Goal: Transaction & Acquisition: Obtain resource

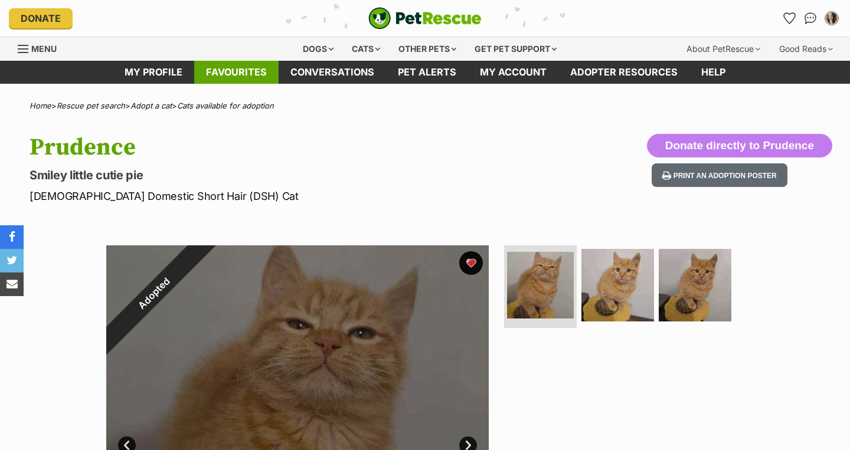
click at [238, 63] on link "Favourites" at bounding box center [236, 72] width 84 height 23
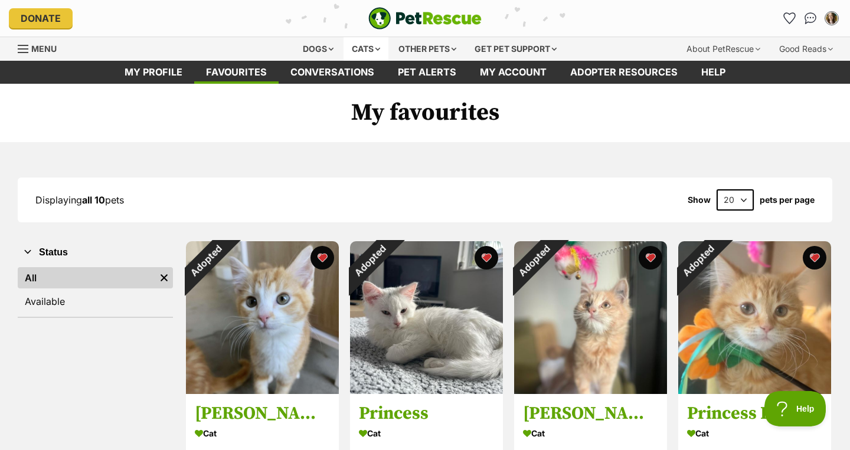
click at [362, 49] on div "Cats" at bounding box center [366, 49] width 45 height 24
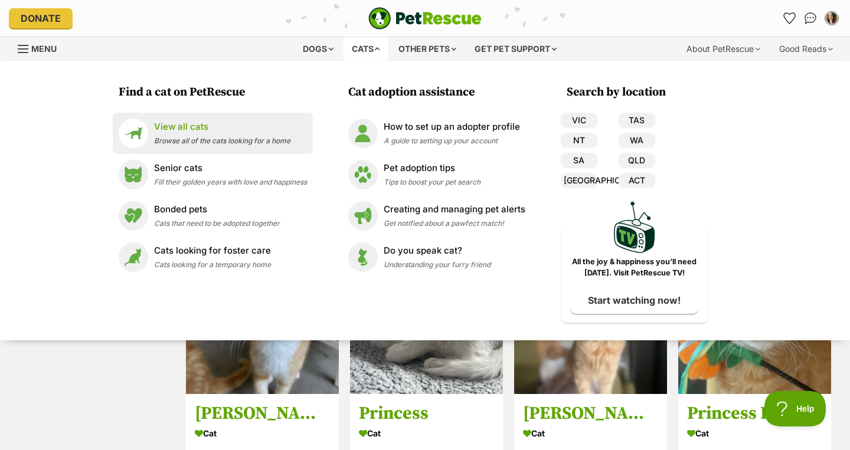
click at [236, 137] on span "Browse all of the cats looking for a home" at bounding box center [222, 140] width 136 height 9
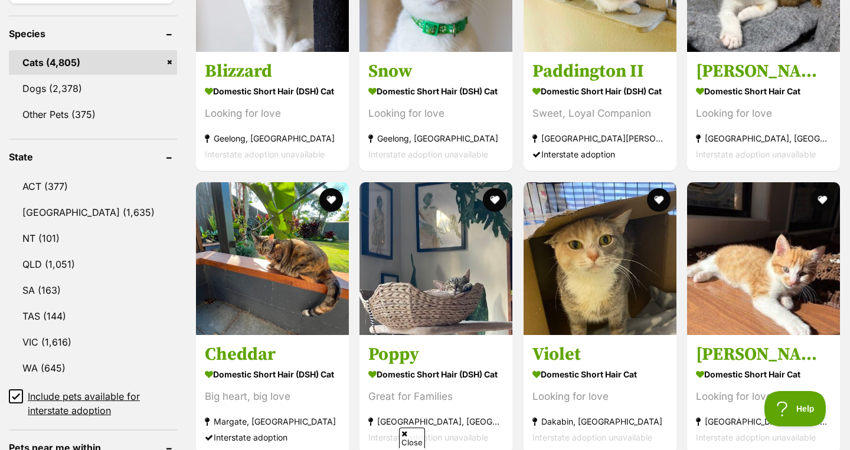
scroll to position [512, 0]
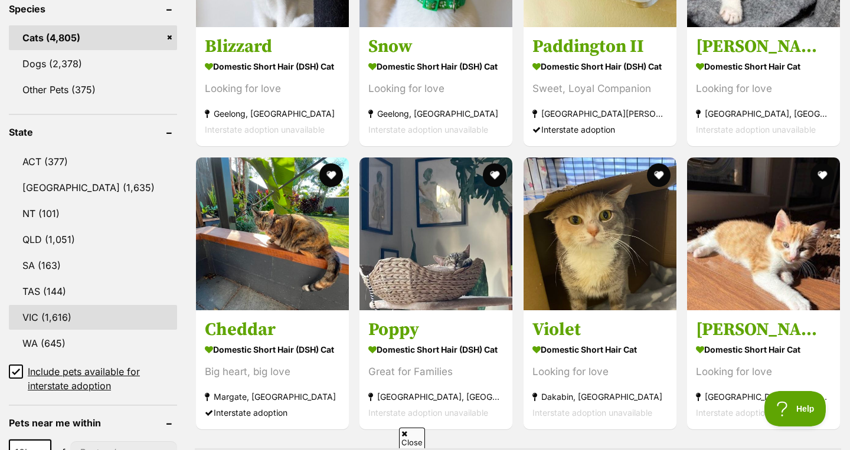
click at [118, 318] on link "VIC (1,616)" at bounding box center [93, 317] width 168 height 25
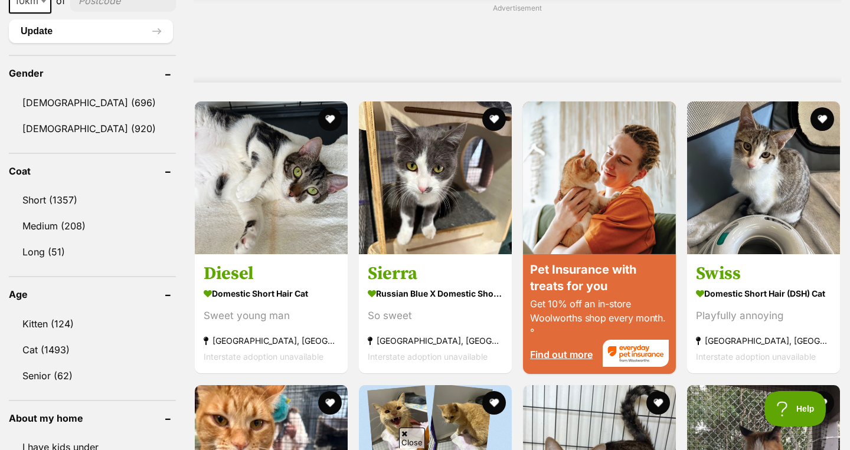
scroll to position [965, 0]
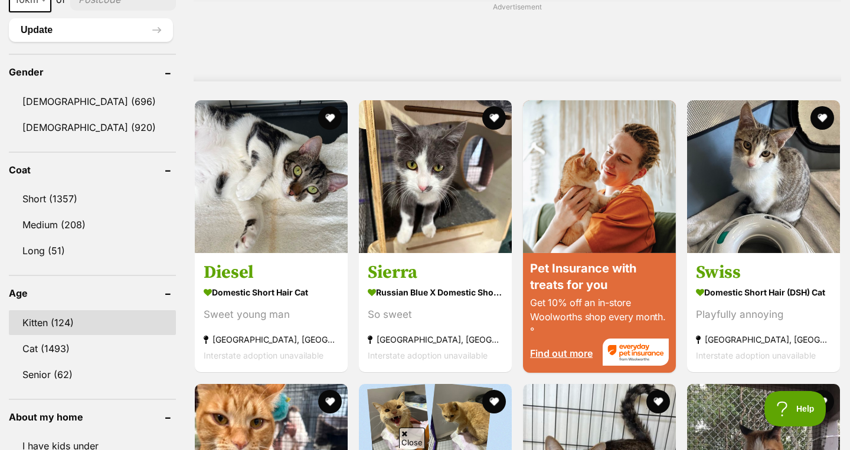
click at [112, 318] on link "Kitten (124)" at bounding box center [92, 323] width 167 height 25
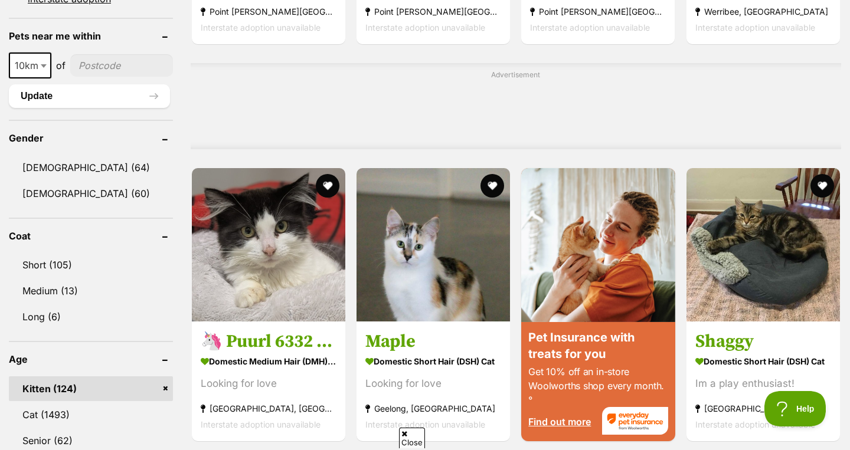
scroll to position [896, 0]
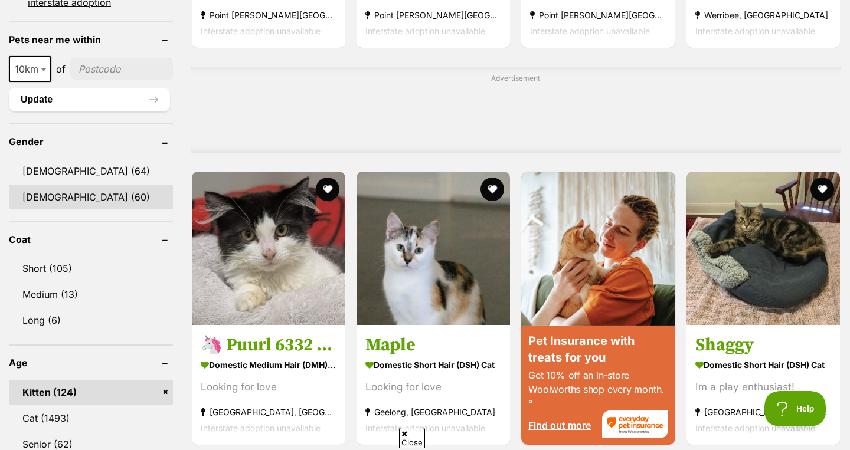
click at [123, 203] on link "[DEMOGRAPHIC_DATA] (60)" at bounding box center [91, 197] width 164 height 25
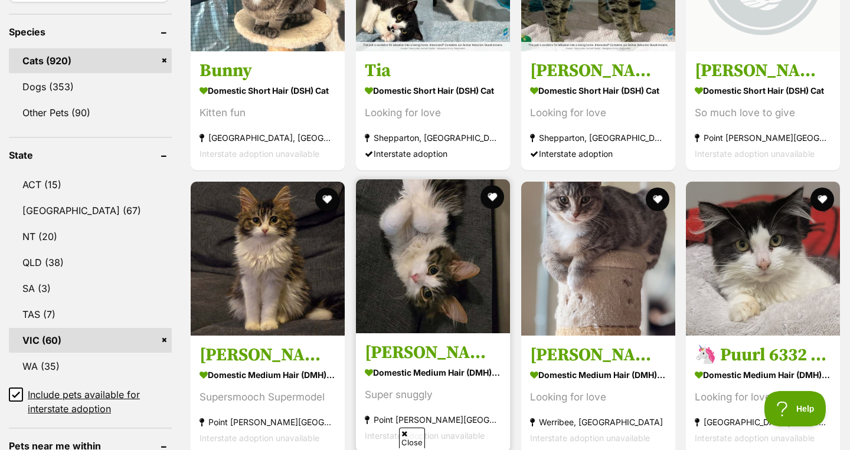
scroll to position [518, 0]
